Goal: Navigation & Orientation: Find specific page/section

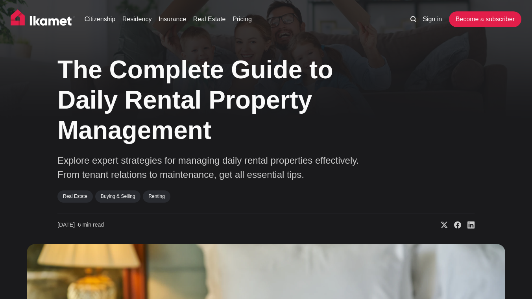
click at [42, 21] on img at bounding box center [43, 19] width 65 height 20
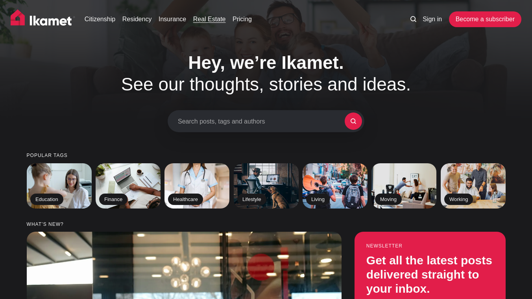
click at [209, 19] on link "Real Estate" at bounding box center [209, 19] width 33 height 9
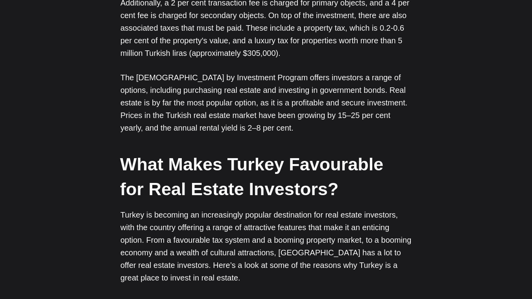
scroll to position [1115, 0]
